Goal: Transaction & Acquisition: Book appointment/travel/reservation

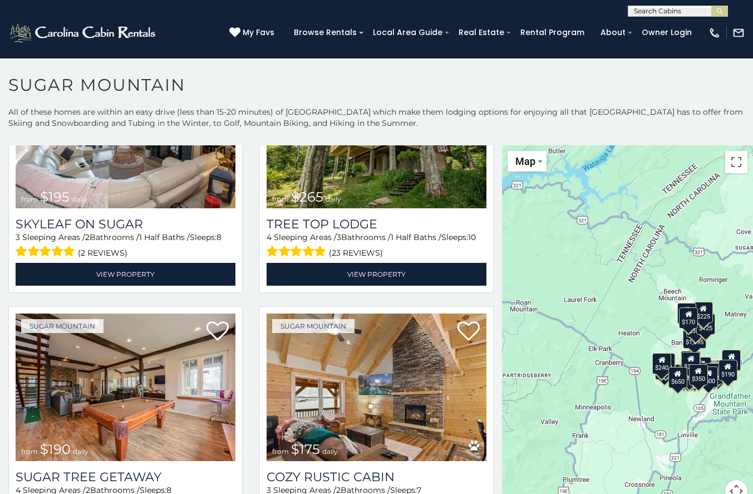
scroll to position [779, 0]
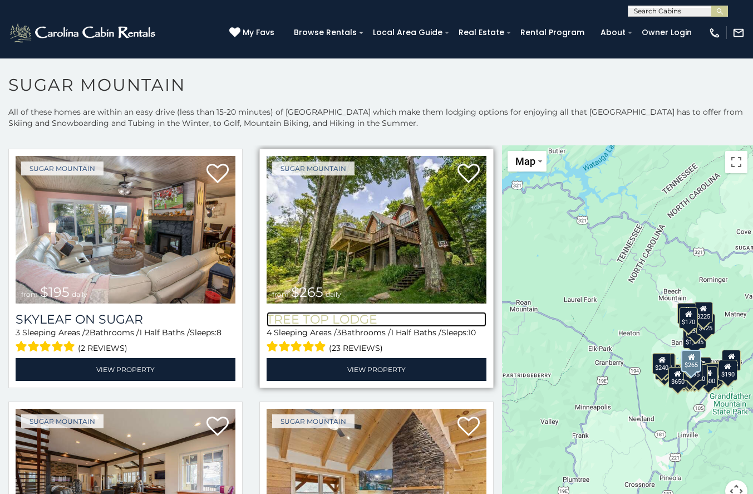
click at [292, 312] on h3 "Tree Top Lodge" at bounding box center [377, 319] width 220 height 15
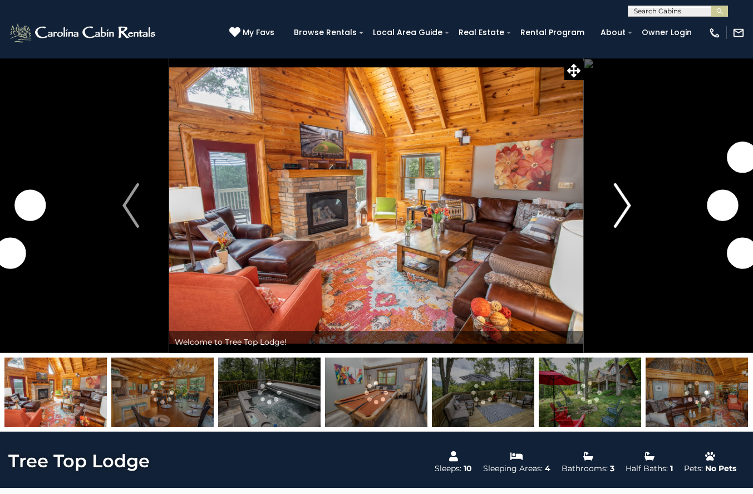
click at [621, 201] on img "Next" at bounding box center [622, 205] width 17 height 45
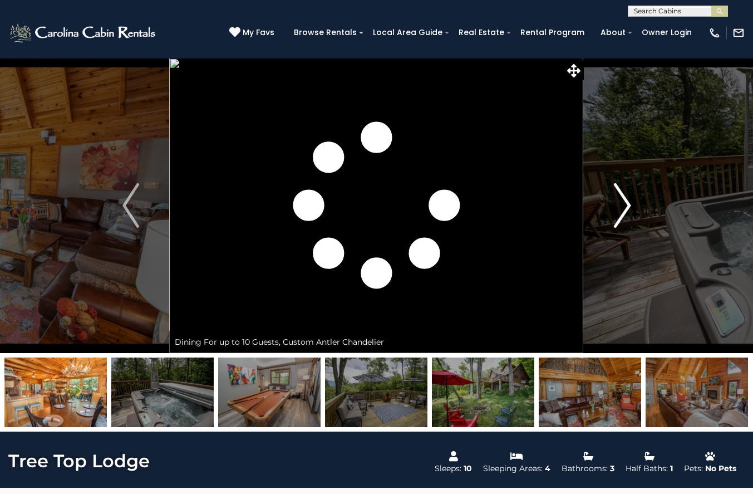
click at [621, 201] on img "Next" at bounding box center [622, 205] width 17 height 45
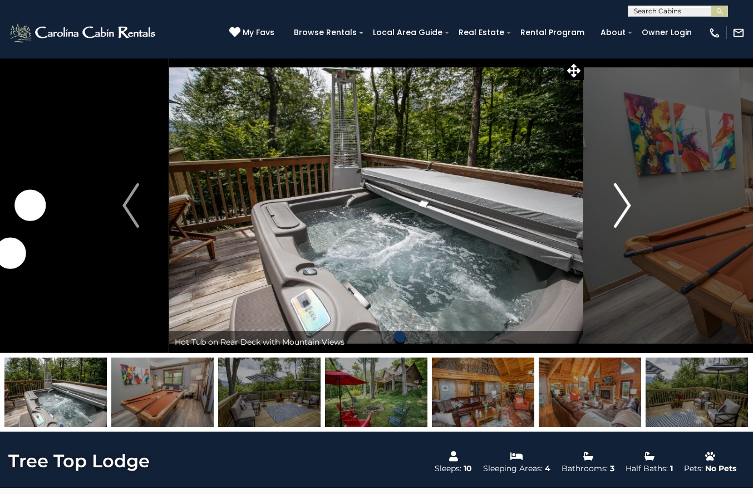
click at [621, 201] on img "Next" at bounding box center [622, 205] width 17 height 45
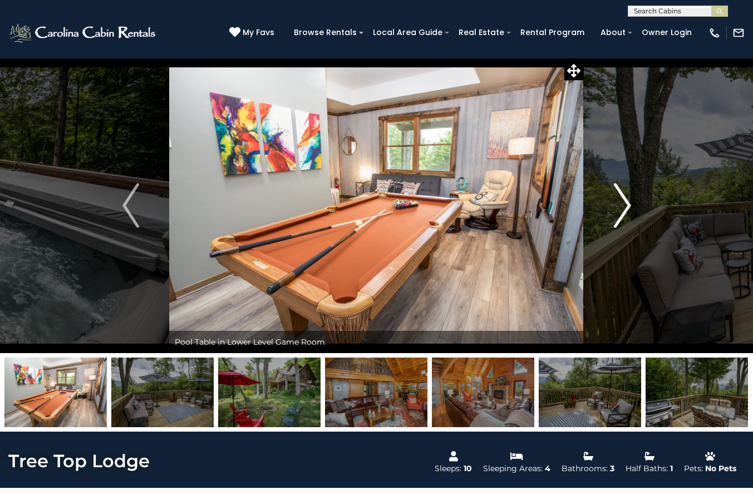
click at [621, 201] on img "Next" at bounding box center [622, 205] width 17 height 45
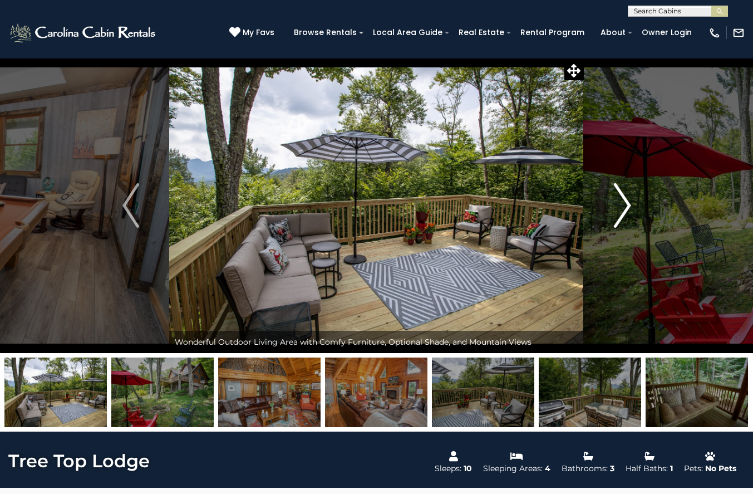
click at [621, 201] on img "Next" at bounding box center [622, 205] width 17 height 45
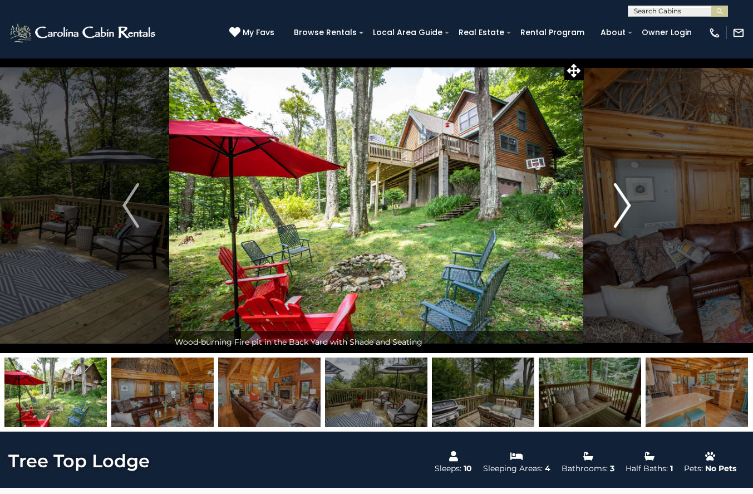
click at [621, 201] on img "Next" at bounding box center [622, 205] width 17 height 45
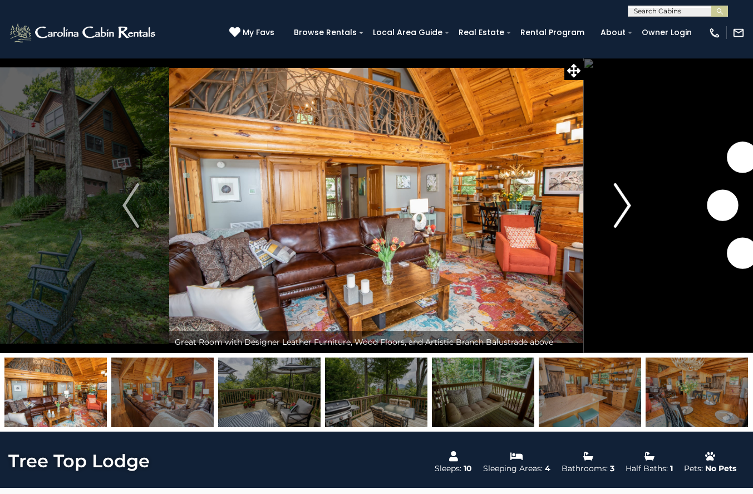
click at [621, 201] on img "Next" at bounding box center [622, 205] width 17 height 45
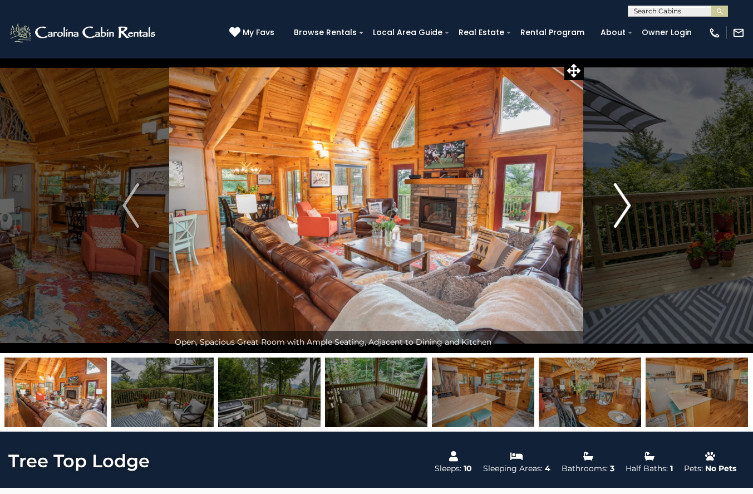
click at [621, 201] on img "Next" at bounding box center [622, 205] width 17 height 45
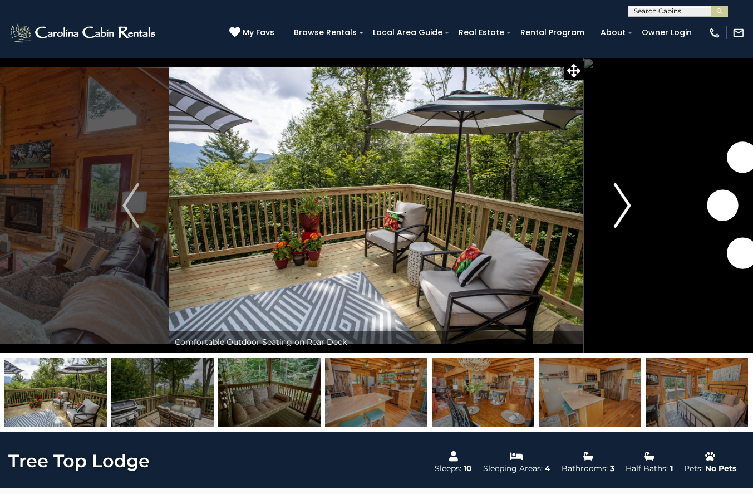
click at [621, 201] on img "Next" at bounding box center [622, 205] width 17 height 45
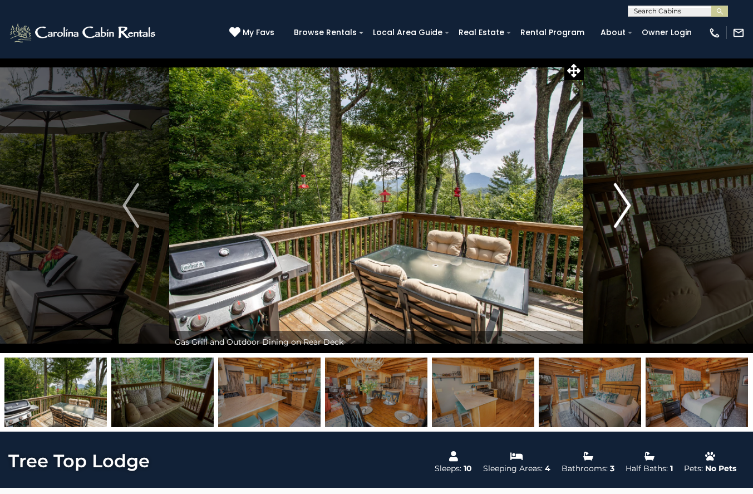
click at [621, 201] on img "Next" at bounding box center [622, 205] width 17 height 45
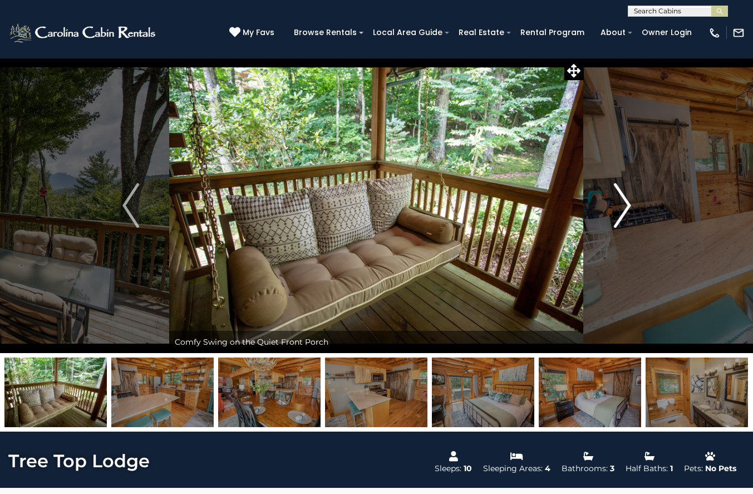
click at [621, 201] on img "Next" at bounding box center [622, 205] width 17 height 45
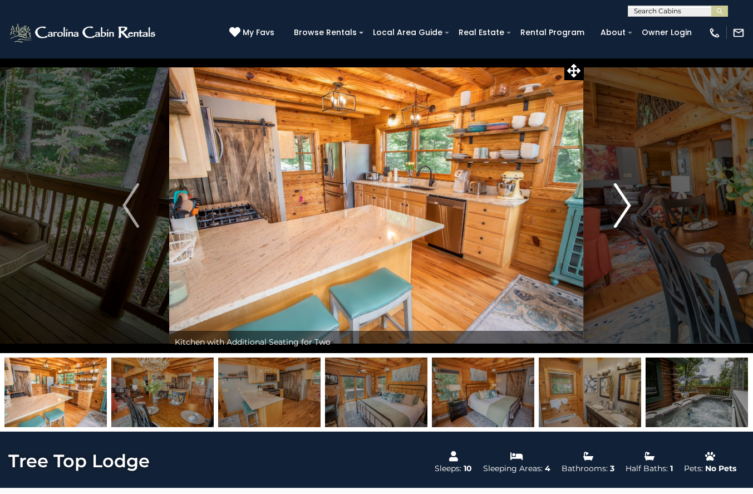
click at [621, 201] on img "Next" at bounding box center [622, 205] width 17 height 45
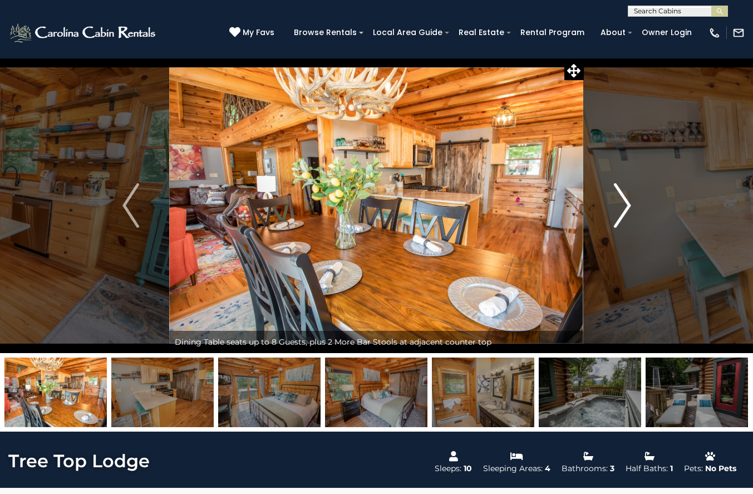
click at [621, 201] on img "Next" at bounding box center [622, 205] width 17 height 45
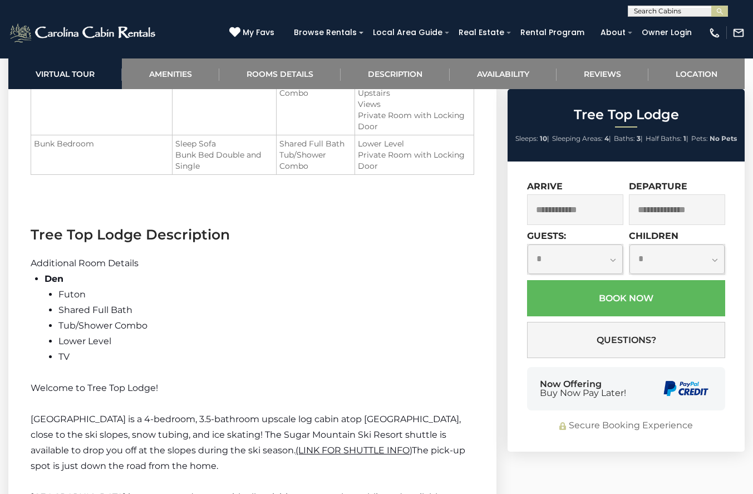
scroll to position [1447, 0]
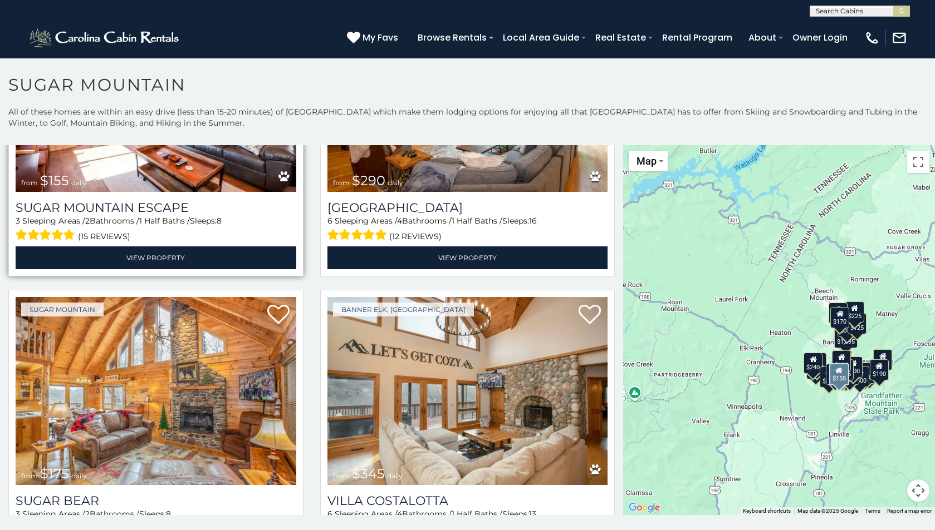
scroll to position [1684, 0]
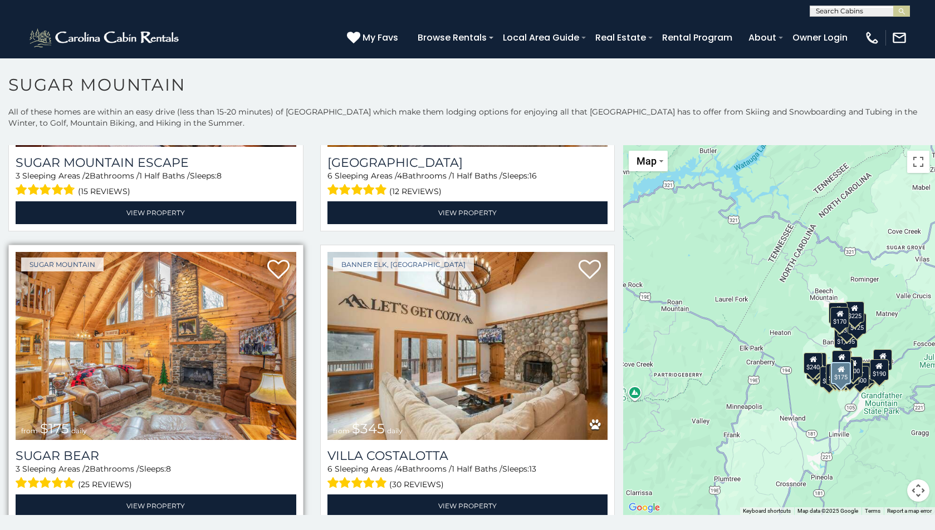
click at [225, 343] on img at bounding box center [156, 346] width 281 height 188
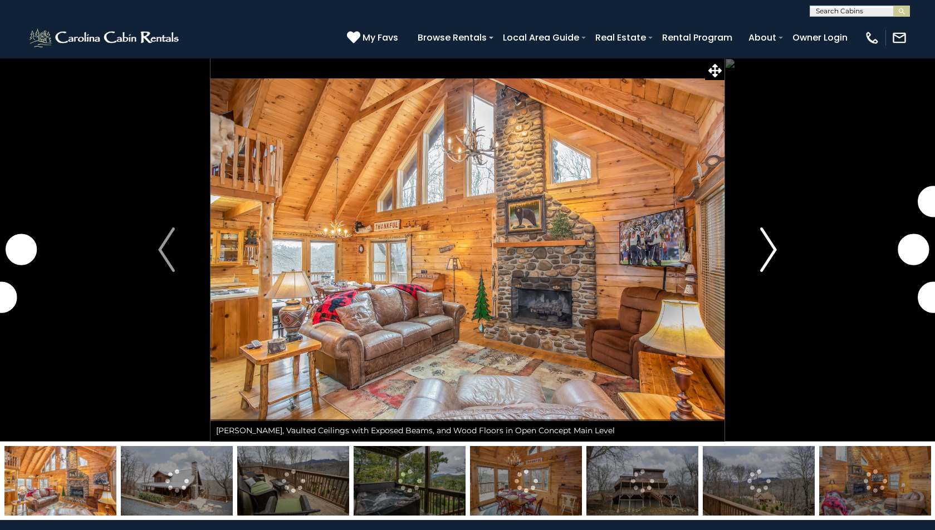
click at [767, 252] on img "Next" at bounding box center [768, 250] width 17 height 45
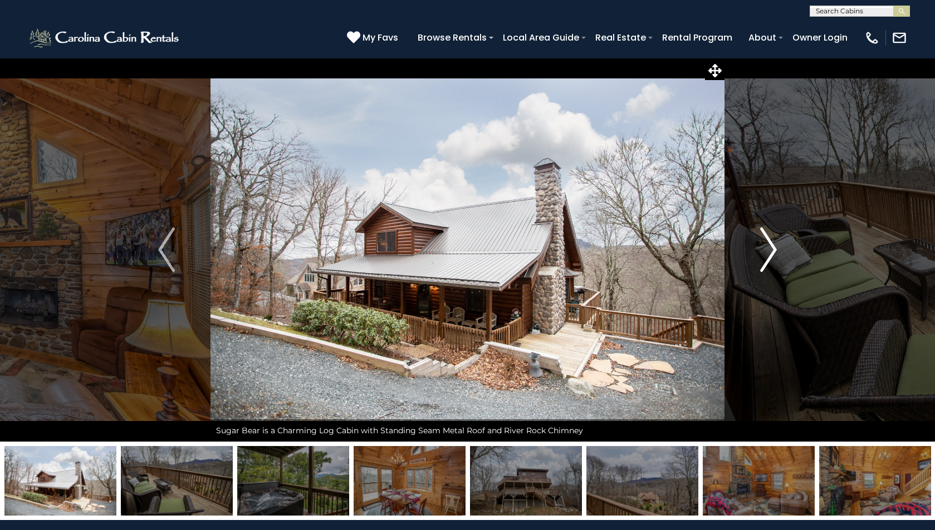
click at [767, 252] on img "Next" at bounding box center [768, 250] width 17 height 45
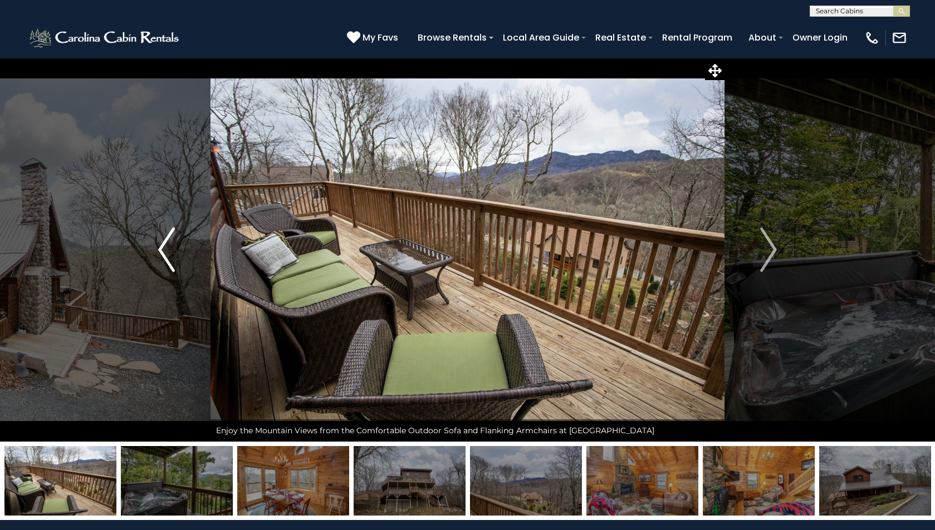
click at [174, 251] on img "Previous" at bounding box center [166, 250] width 17 height 45
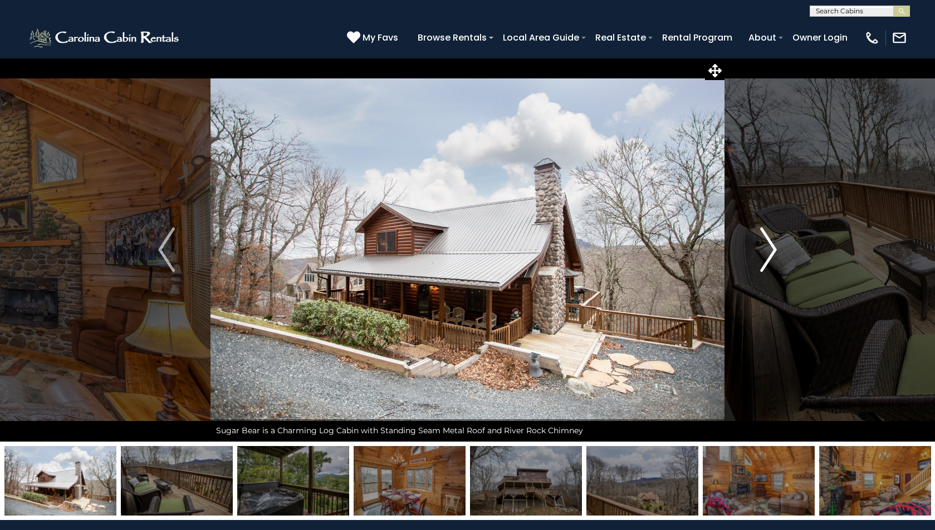
click at [769, 247] on img "Next" at bounding box center [768, 250] width 17 height 45
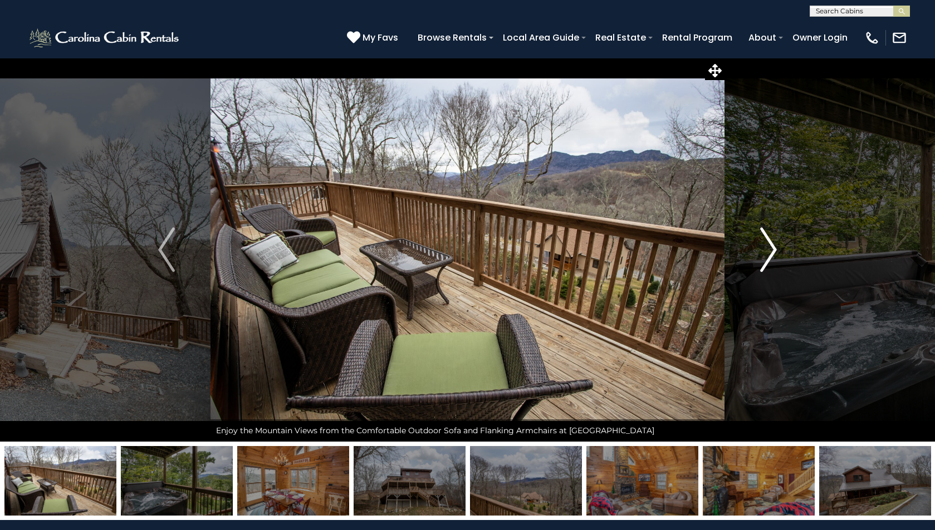
click at [769, 247] on img "Next" at bounding box center [768, 250] width 17 height 45
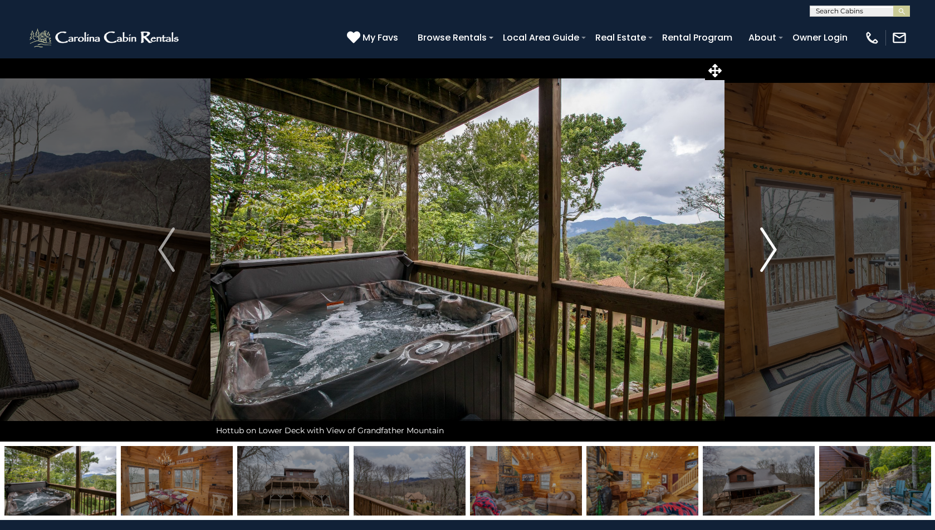
click at [769, 247] on img "Next" at bounding box center [768, 250] width 17 height 45
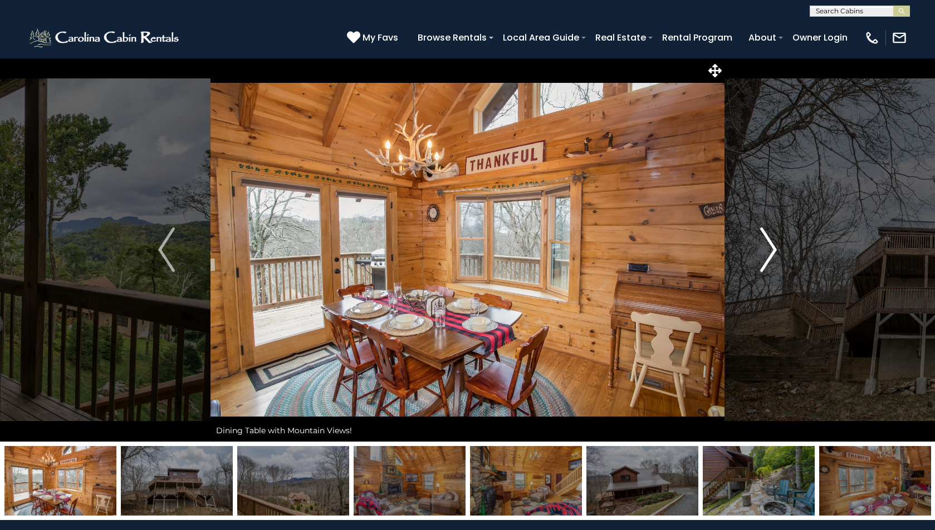
click at [769, 247] on img "Next" at bounding box center [768, 250] width 17 height 45
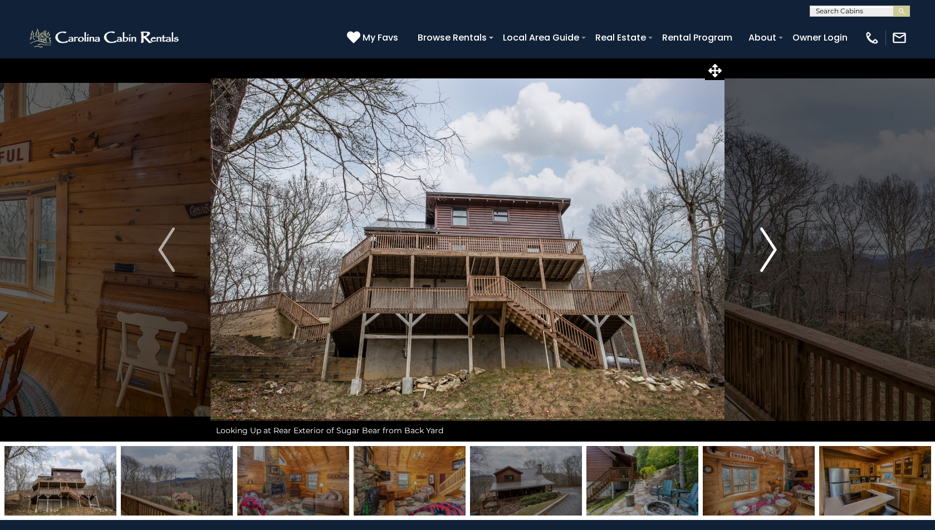
click at [769, 247] on img "Next" at bounding box center [768, 250] width 17 height 45
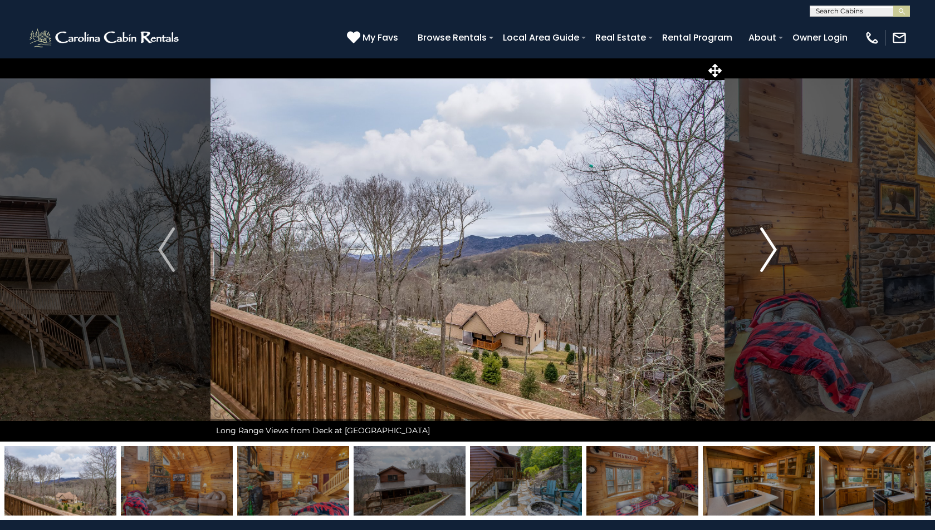
click at [769, 247] on img "Next" at bounding box center [768, 250] width 17 height 45
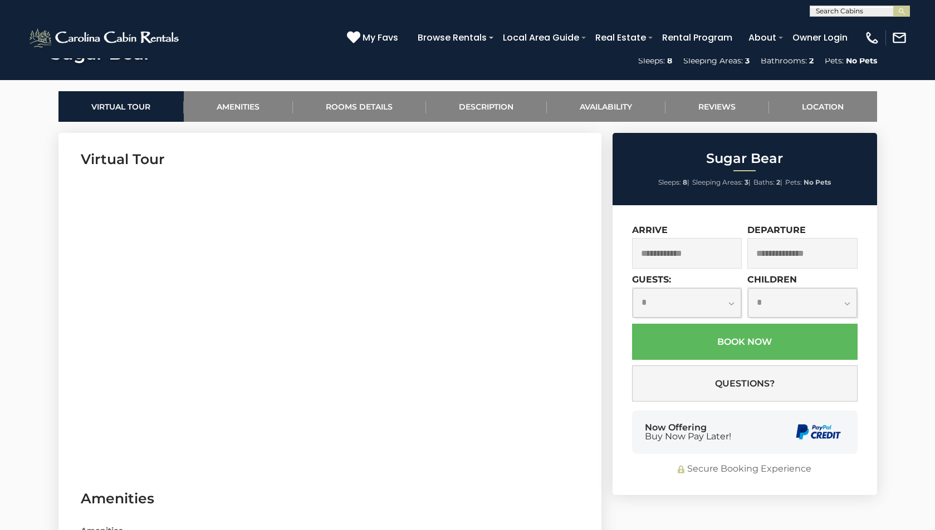
scroll to position [501, 0]
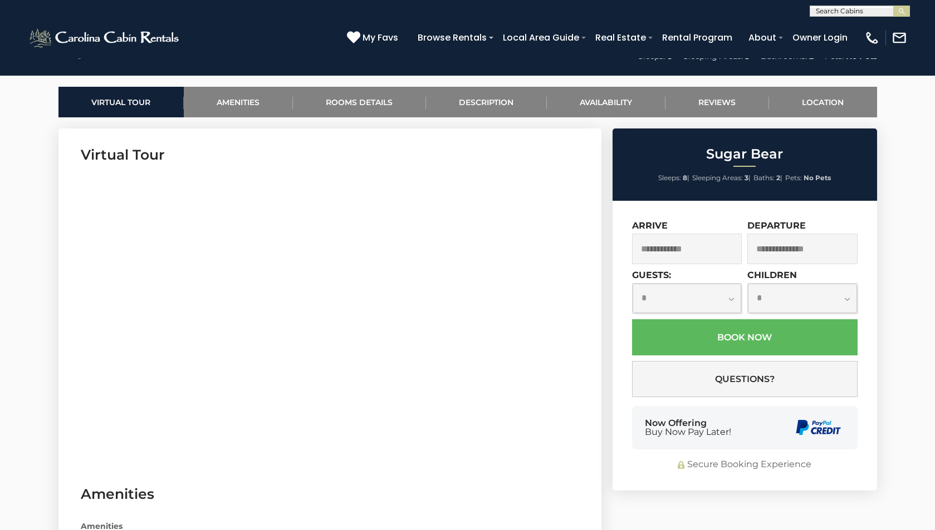
click at [689, 252] on input "text" at bounding box center [687, 249] width 110 height 31
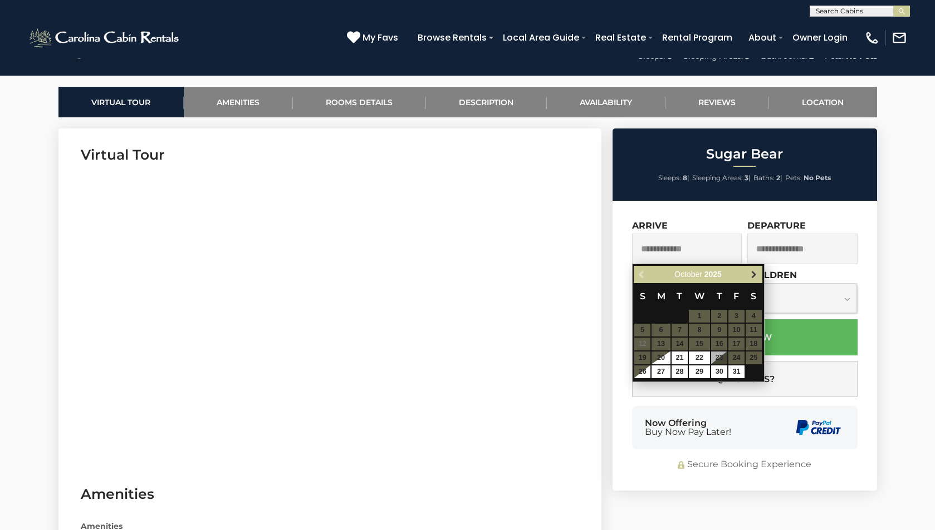
click at [751, 273] on span "Next" at bounding box center [753, 275] width 9 height 9
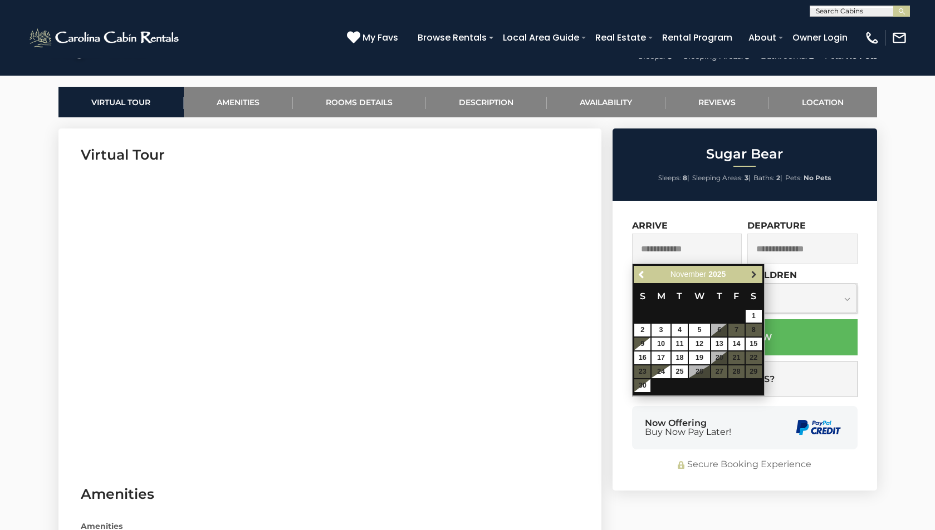
click at [751, 273] on span "Next" at bounding box center [753, 275] width 9 height 9
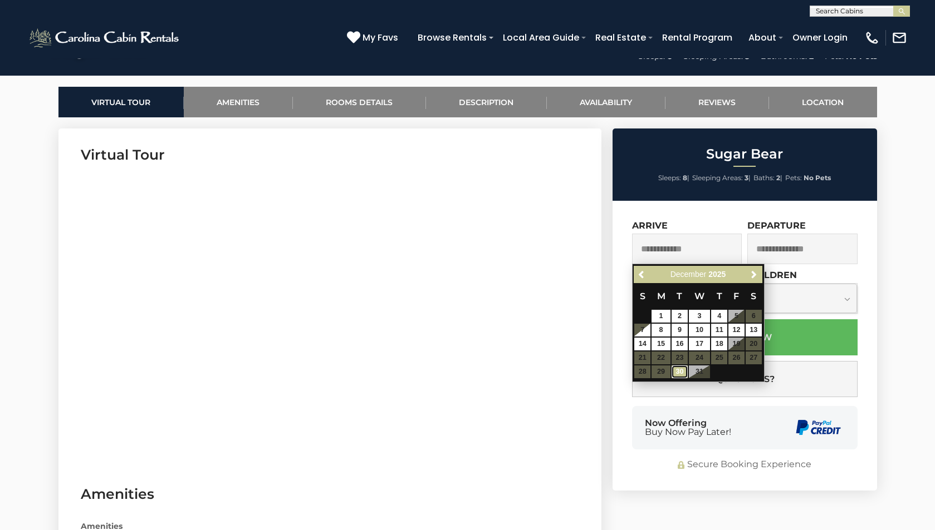
click at [677, 370] on link "30" at bounding box center [679, 372] width 16 height 13
type input "**********"
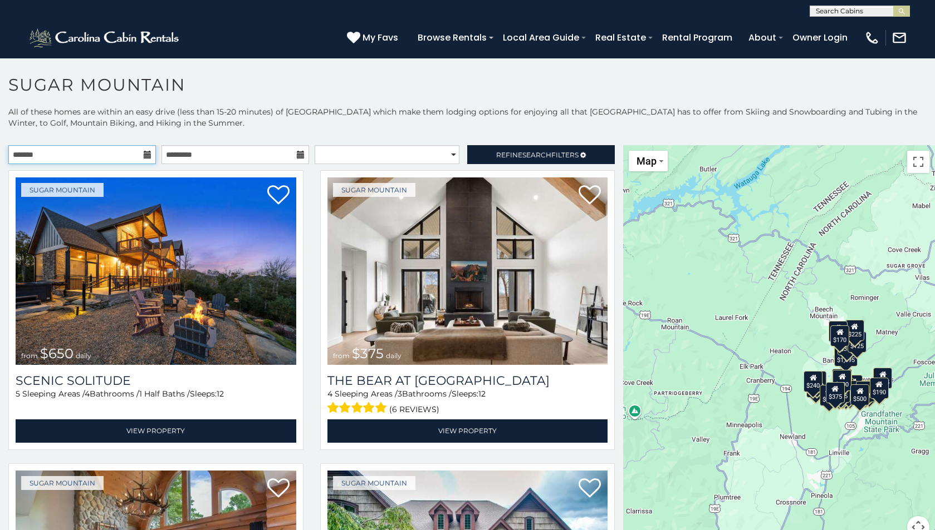
click at [150, 154] on input "text" at bounding box center [82, 154] width 148 height 19
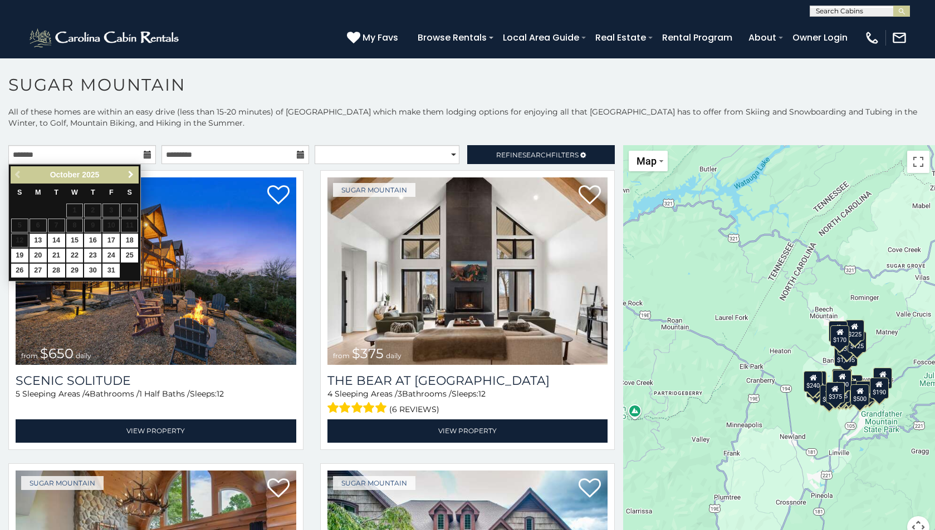
click at [134, 170] on link "Next" at bounding box center [131, 175] width 14 height 14
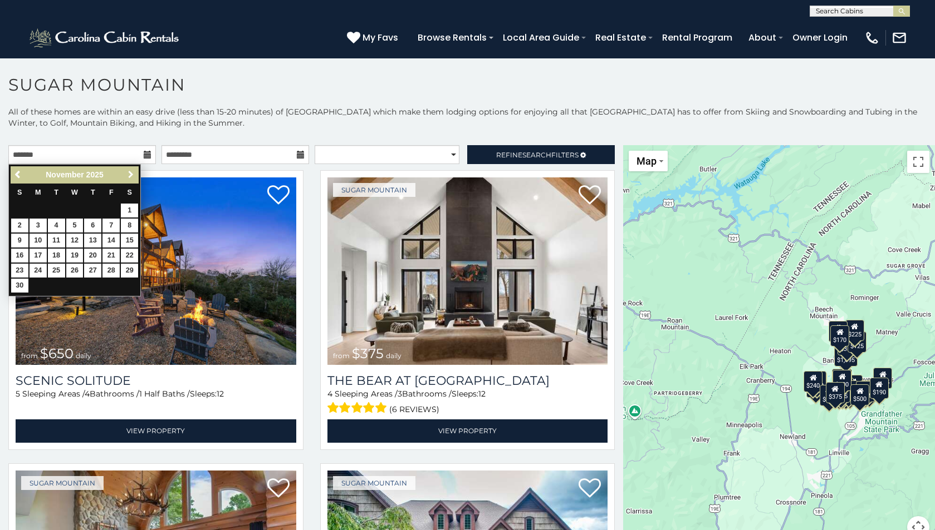
click at [134, 170] on link "Next" at bounding box center [131, 175] width 14 height 14
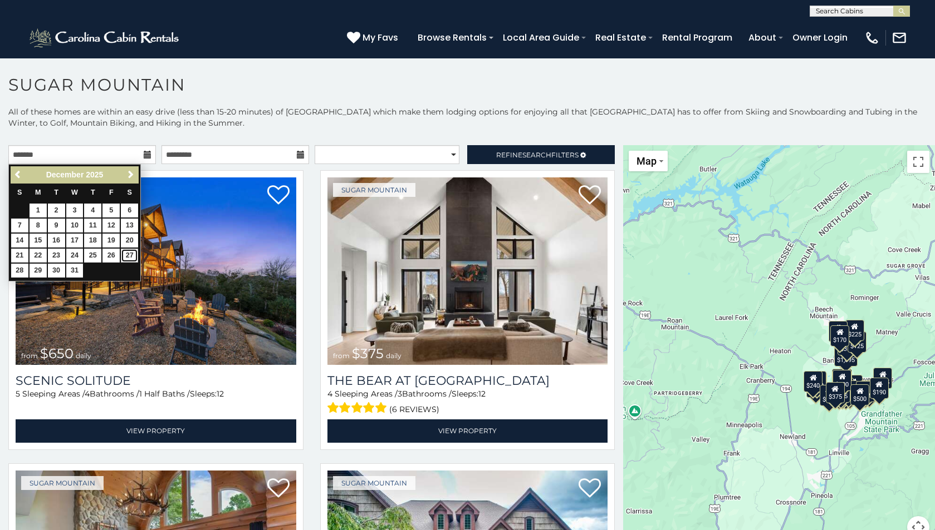
click at [130, 254] on link "27" at bounding box center [129, 256] width 17 height 14
type input "**********"
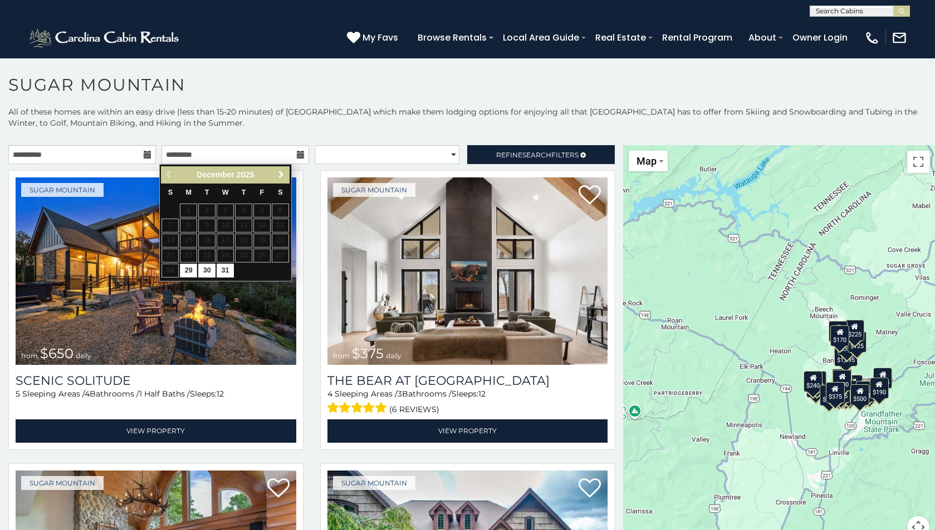
click at [284, 173] on span "Next" at bounding box center [281, 174] width 9 height 9
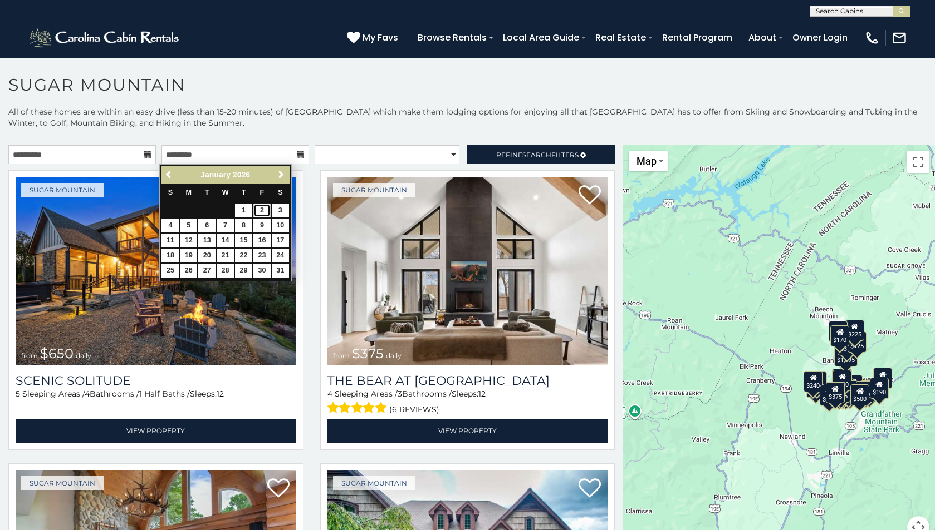
click at [263, 212] on link "2" at bounding box center [261, 211] width 17 height 14
type input "**********"
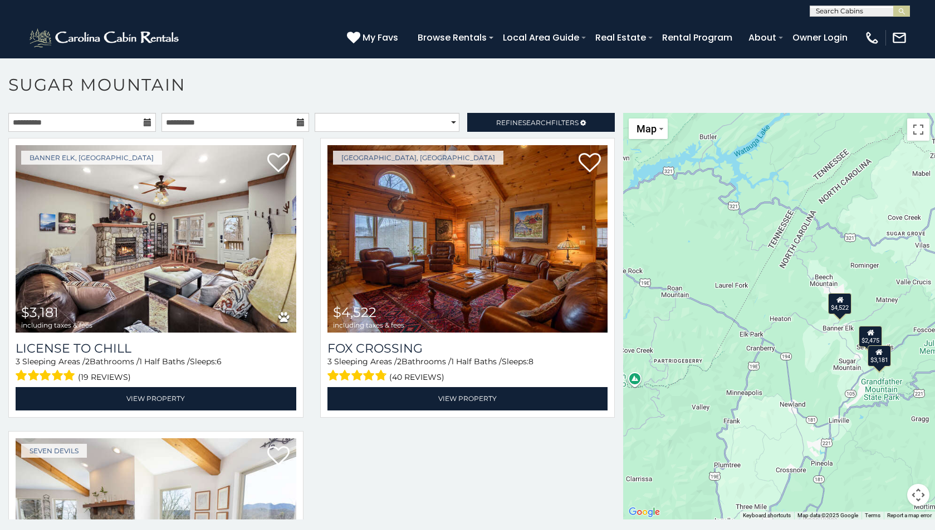
click at [144, 123] on icon at bounding box center [148, 123] width 8 height 8
click at [71, 119] on input "**********" at bounding box center [82, 122] width 148 height 19
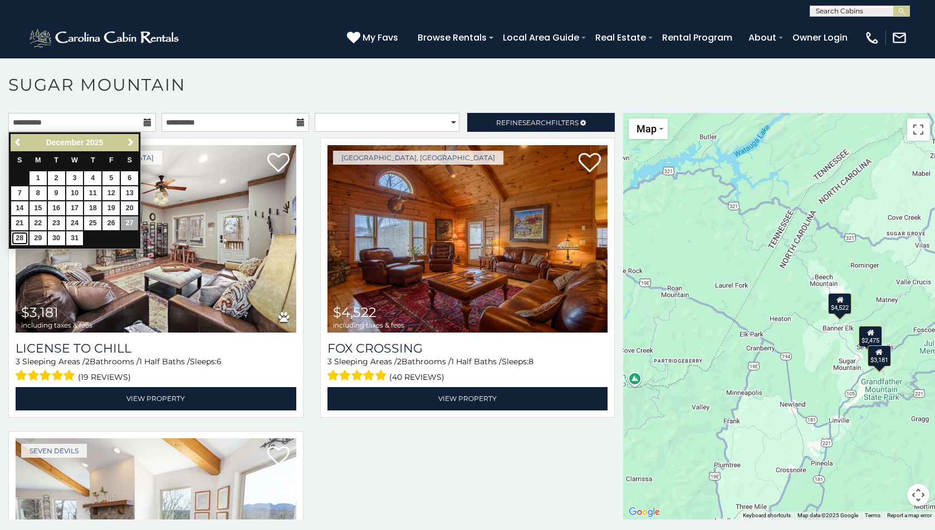
click at [17, 237] on link "28" at bounding box center [19, 239] width 17 height 14
type input "**********"
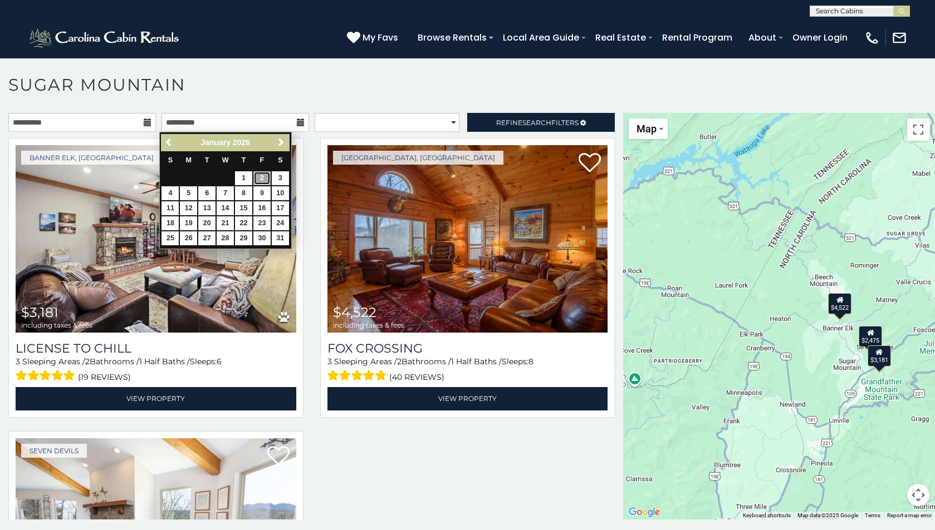
click at [256, 175] on link "2" at bounding box center [261, 178] width 17 height 14
